Goal: Check status: Check status

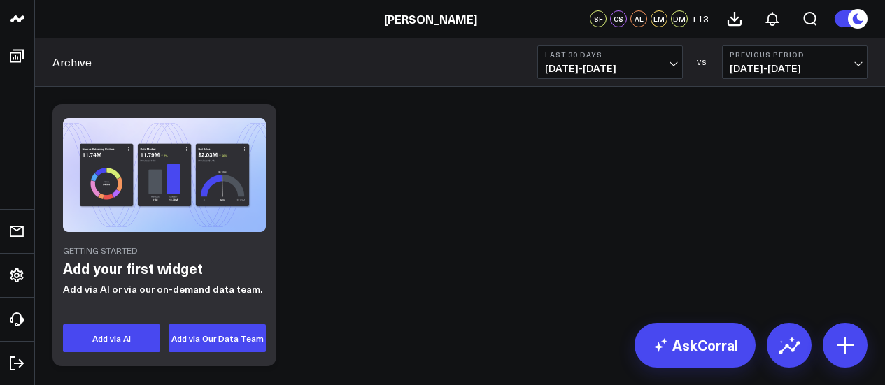
click at [666, 57] on b "Last 30 Days" at bounding box center [610, 54] width 130 height 8
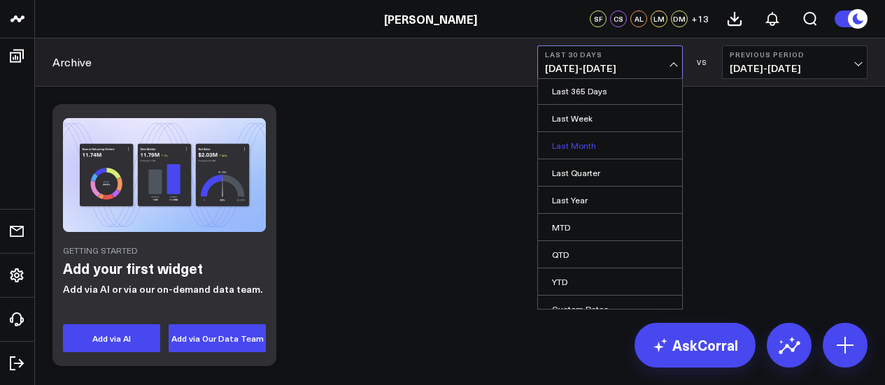
scroll to position [151, 0]
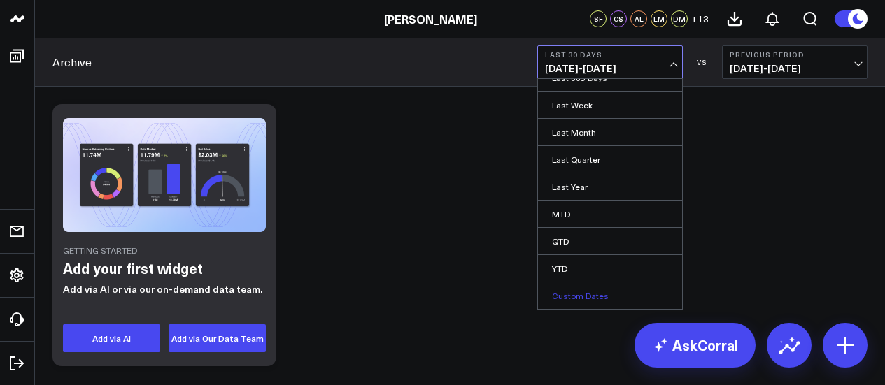
click at [598, 292] on link "Custom Dates" at bounding box center [610, 295] width 144 height 27
select select "7"
select select "2025"
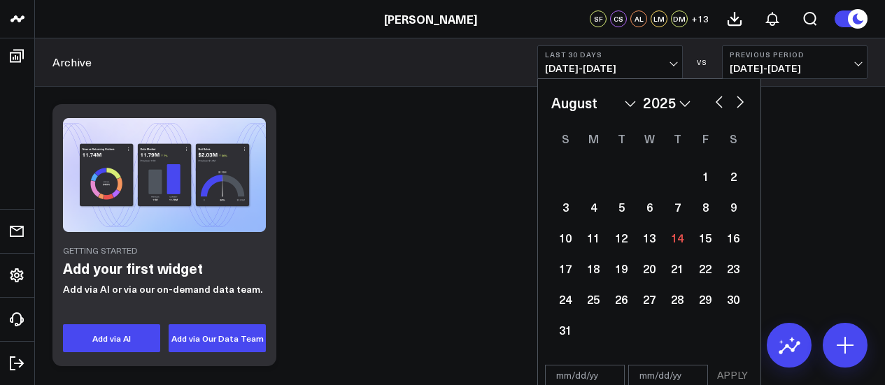
click at [720, 103] on button "button" at bounding box center [719, 100] width 14 height 17
select select "6"
select select "2025"
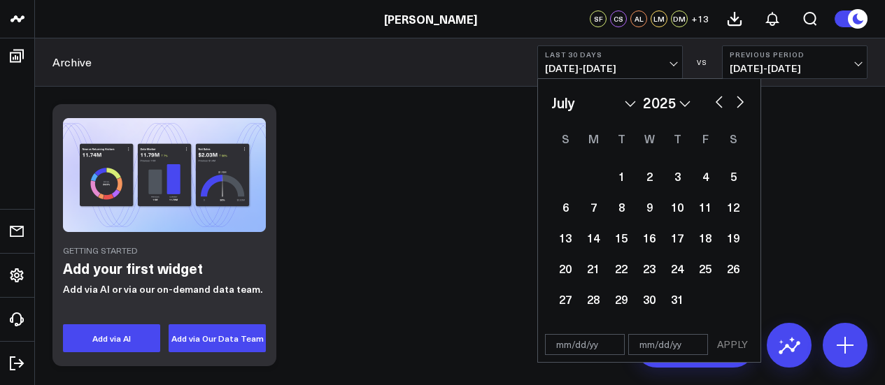
click at [719, 103] on button "button" at bounding box center [719, 100] width 14 height 17
click at [719, 101] on button "button" at bounding box center [719, 100] width 14 height 17
select select "3"
select select "2025"
click at [719, 101] on button "button" at bounding box center [719, 100] width 14 height 17
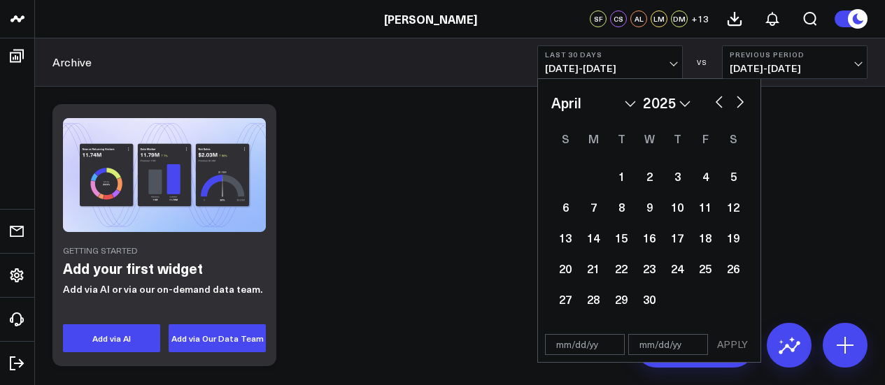
select select "2"
select select "2025"
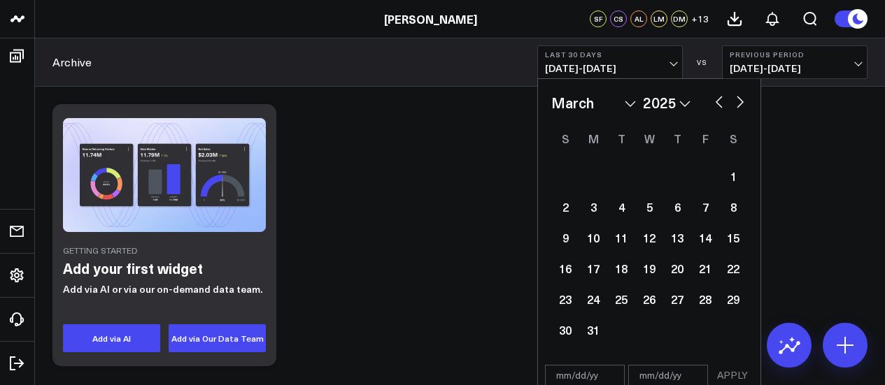
click at [719, 101] on button "button" at bounding box center [719, 100] width 14 height 17
select select "1"
select select "2025"
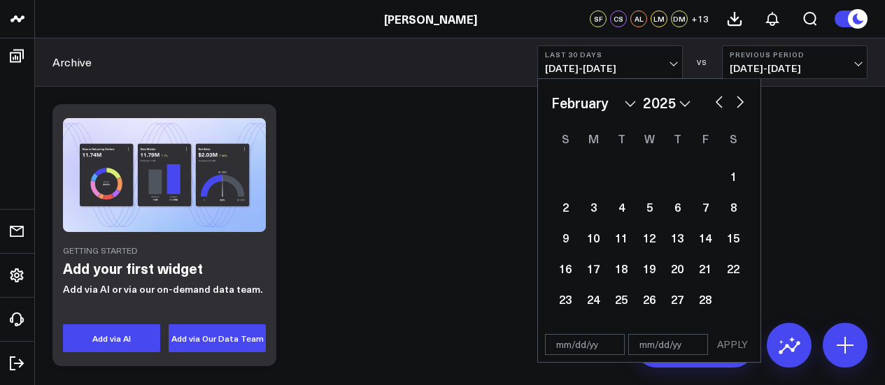
click at [719, 101] on button "button" at bounding box center [719, 100] width 14 height 17
select select "2025"
click at [719, 101] on button "button" at bounding box center [719, 100] width 14 height 17
select select "11"
select select "2024"
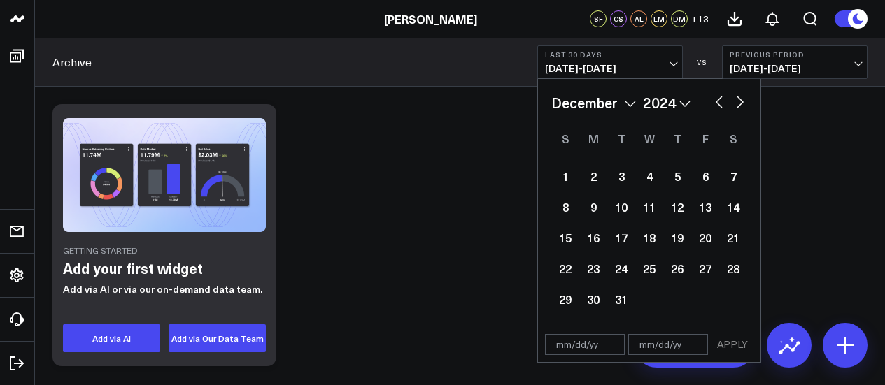
click at [719, 101] on button "button" at bounding box center [719, 100] width 14 height 17
select select "10"
select select "2024"
click at [719, 101] on button "button" at bounding box center [719, 100] width 14 height 17
select select "9"
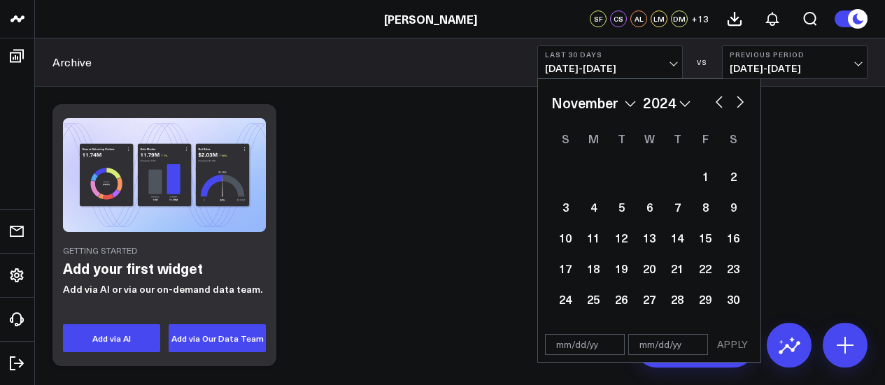
select select "2024"
click at [622, 179] on div "1" at bounding box center [621, 176] width 28 height 28
type input "[DATE]"
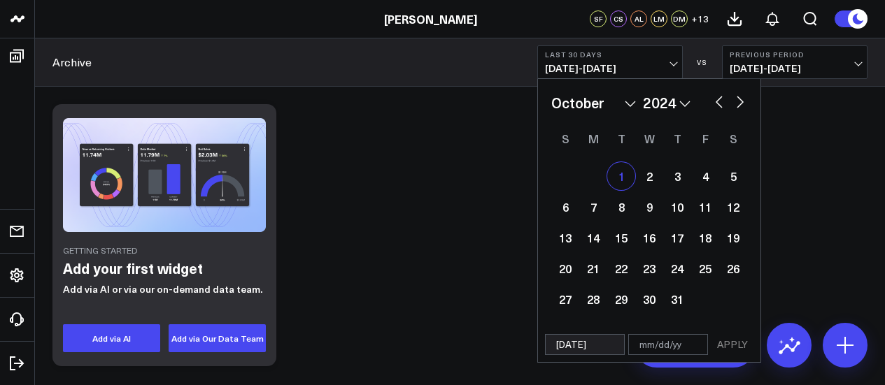
select select "9"
select select "2024"
click at [740, 97] on button "button" at bounding box center [740, 100] width 14 height 17
select select "10"
select select "2024"
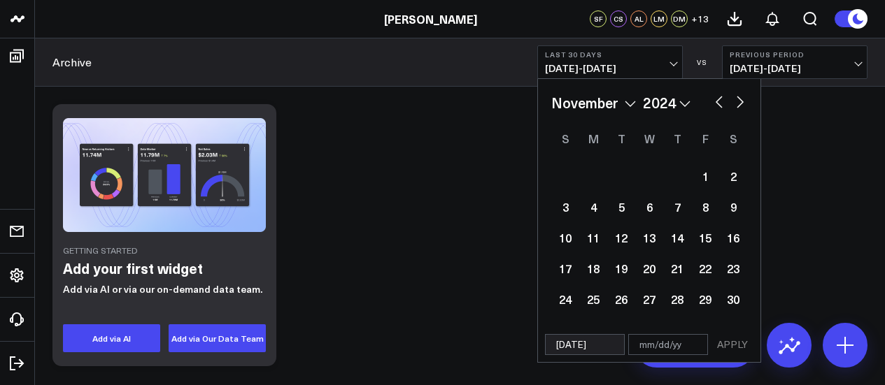
click at [740, 97] on button "button" at bounding box center [740, 100] width 14 height 17
select select "11"
select select "2024"
click at [740, 97] on button "button" at bounding box center [740, 100] width 14 height 17
select select "2025"
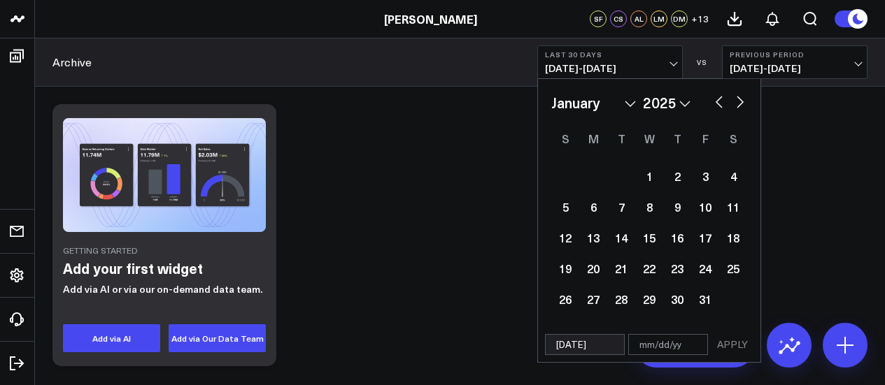
click at [740, 97] on button "button" at bounding box center [740, 100] width 14 height 17
select select "1"
select select "2025"
click at [740, 97] on button "button" at bounding box center [740, 100] width 14 height 17
select select "2"
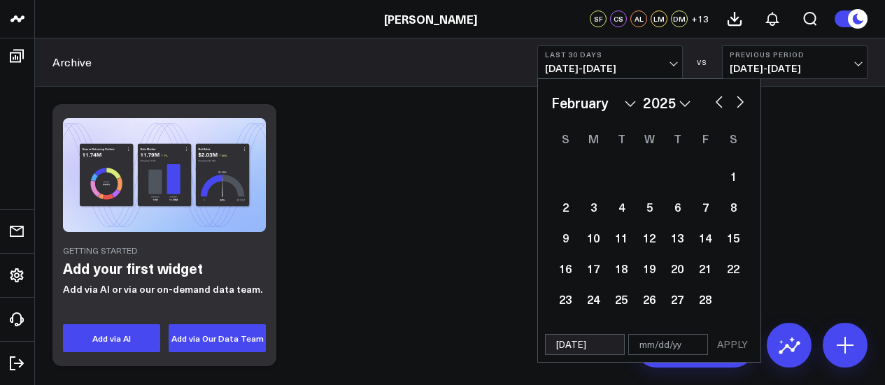
select select "2025"
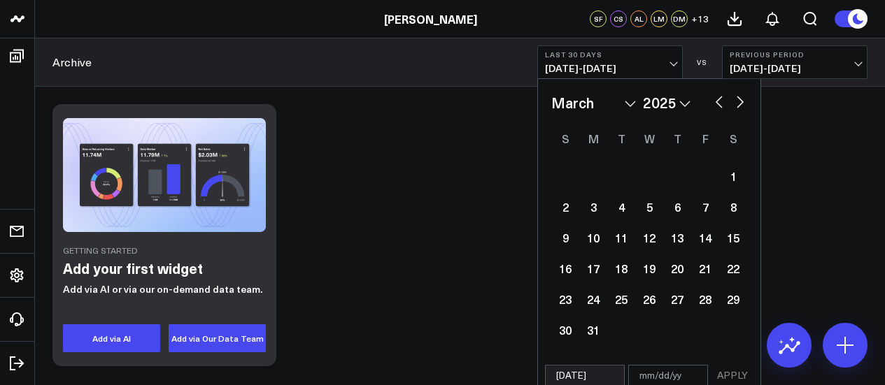
click at [740, 97] on button "button" at bounding box center [740, 100] width 14 height 17
select select "3"
select select "2025"
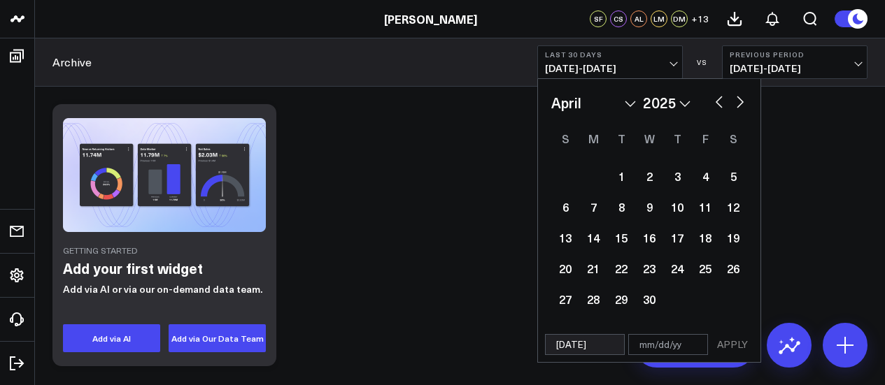
click at [740, 97] on button "button" at bounding box center [740, 100] width 14 height 17
select select "4"
select select "2025"
click at [740, 97] on button "button" at bounding box center [740, 100] width 14 height 17
select select "5"
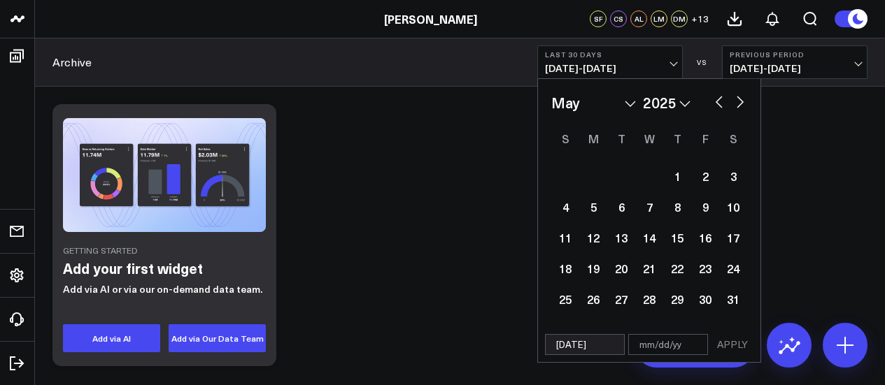
select select "2025"
click at [740, 97] on button "button" at bounding box center [740, 100] width 14 height 17
select select "6"
select select "2025"
click at [740, 97] on button "button" at bounding box center [740, 100] width 14 height 17
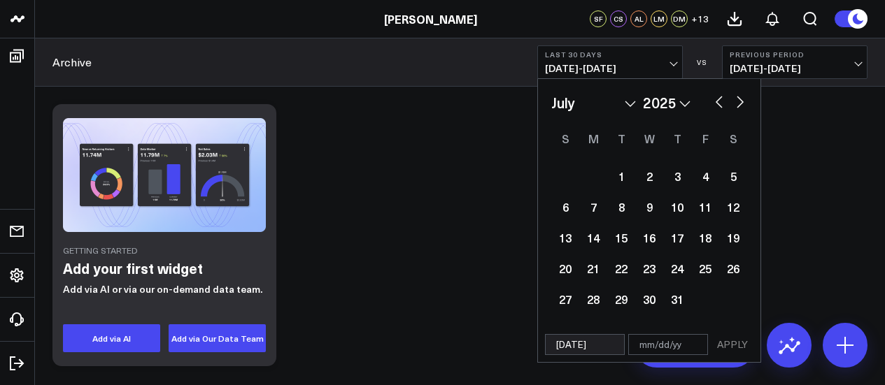
select select "7"
select select "2025"
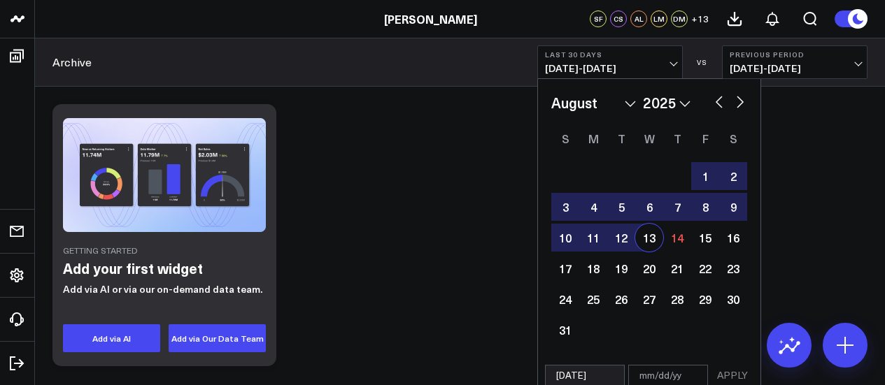
click at [650, 242] on div "13" at bounding box center [649, 238] width 28 height 28
type input "[DATE]"
select select "7"
select select "2025"
click at [734, 375] on button "APPLY" at bounding box center [732, 375] width 42 height 21
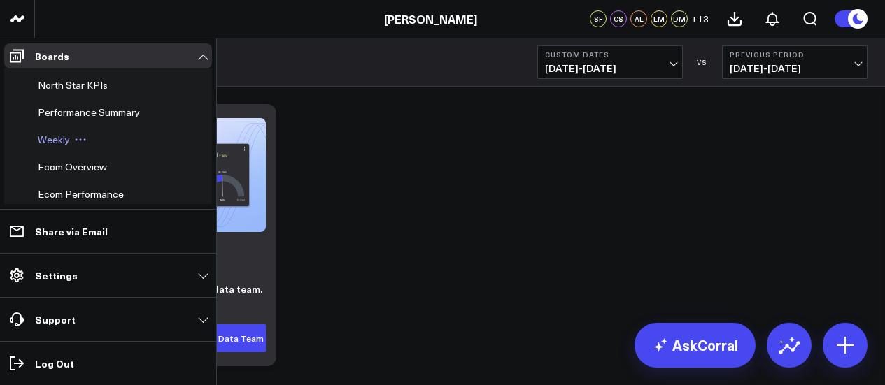
click at [59, 142] on span "Weekly" at bounding box center [54, 139] width 32 height 13
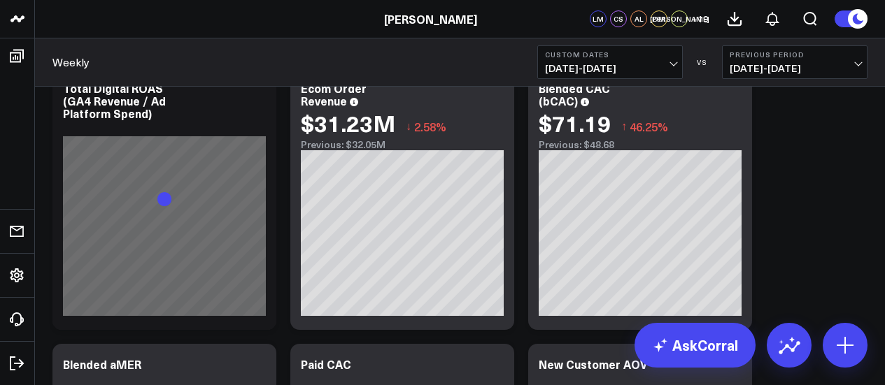
scroll to position [1189, 0]
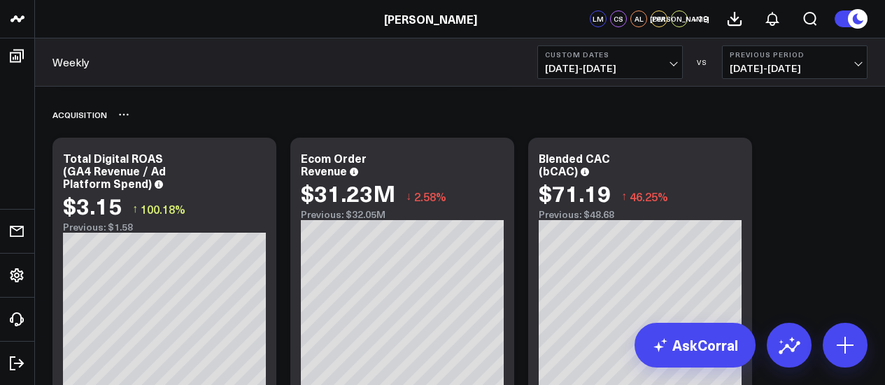
click at [245, 127] on div "Acquisition" at bounding box center [459, 115] width 815 height 32
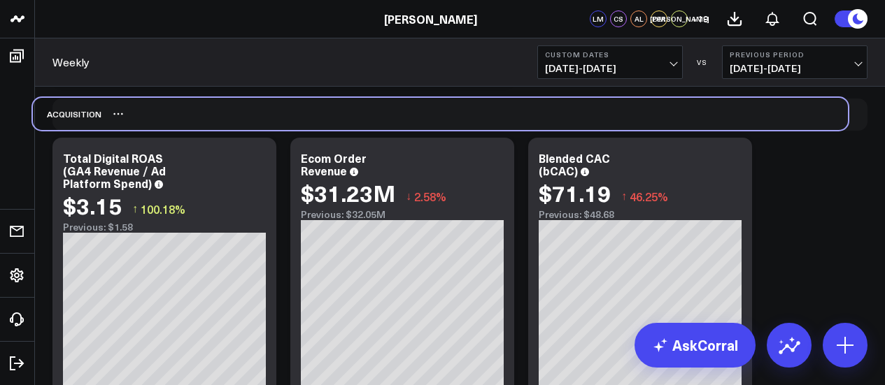
click at [227, 128] on div "Acquisition" at bounding box center [440, 114] width 815 height 32
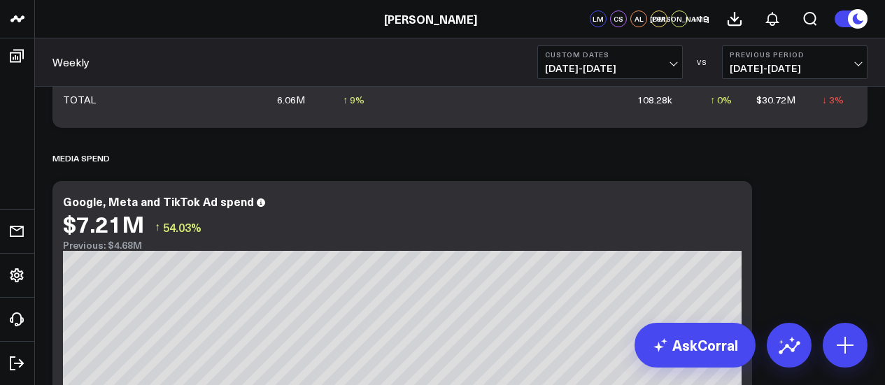
scroll to position [0, 0]
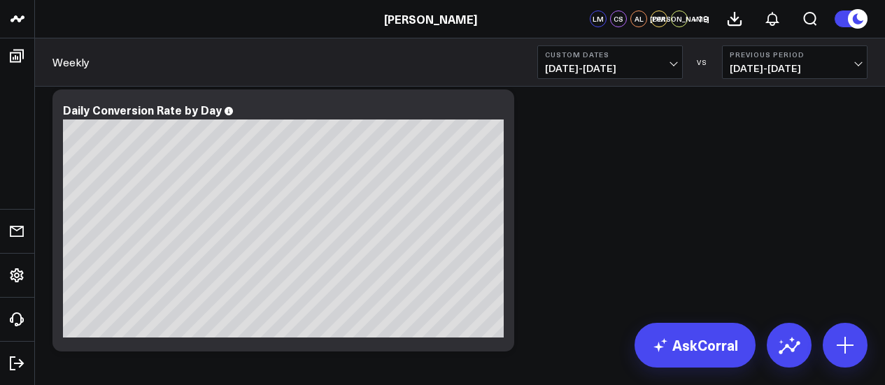
scroll to position [2714, 0]
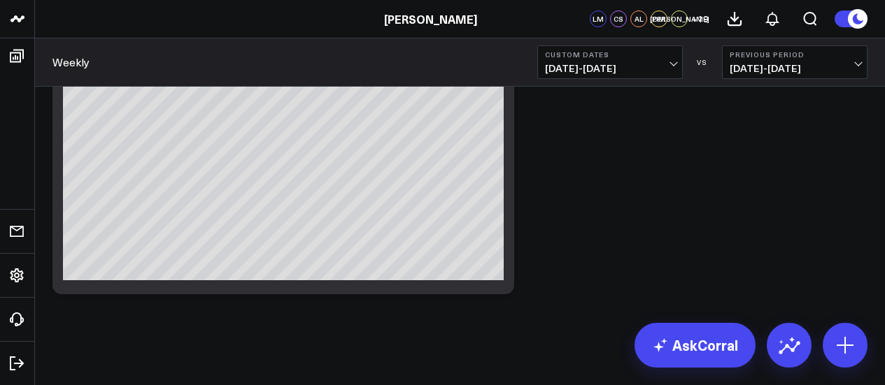
click at [317, 18] on div "[PERSON_NAME]" at bounding box center [433, 18] width 867 height 15
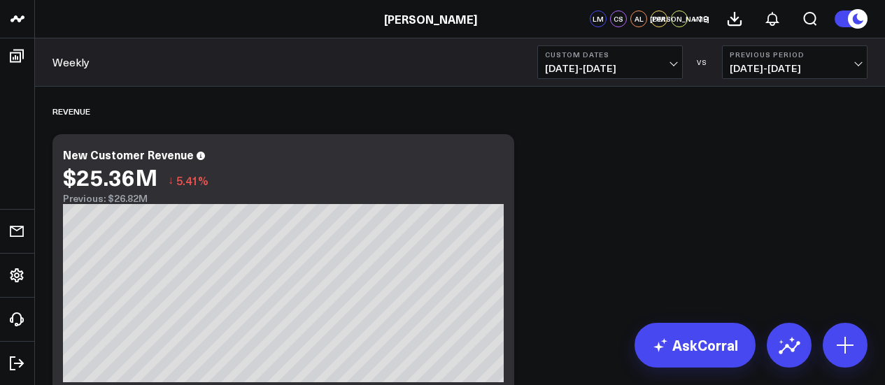
scroll to position [629, 0]
